Goal: Use online tool/utility: Utilize a website feature to perform a specific function

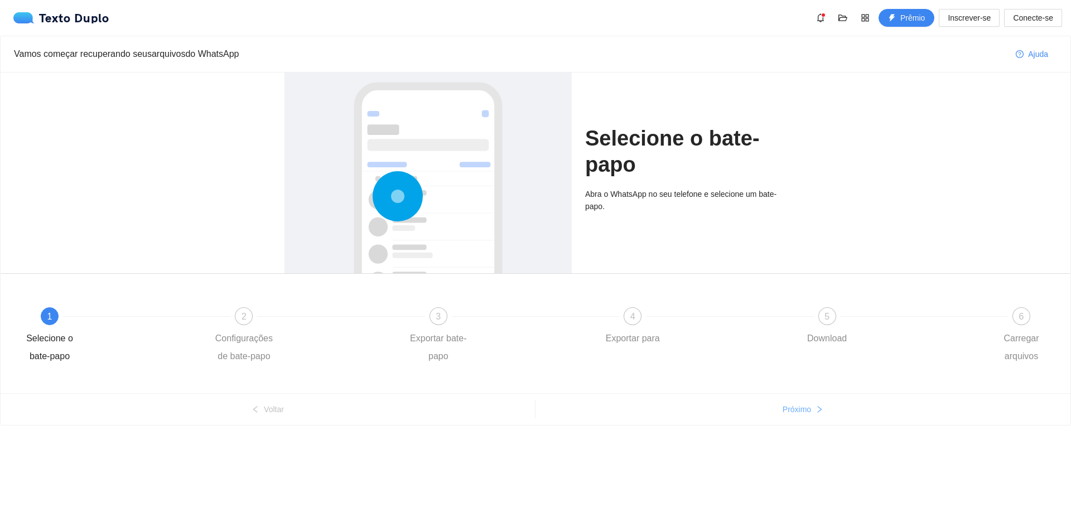
click at [791, 411] on font "Próximo" at bounding box center [797, 409] width 28 height 9
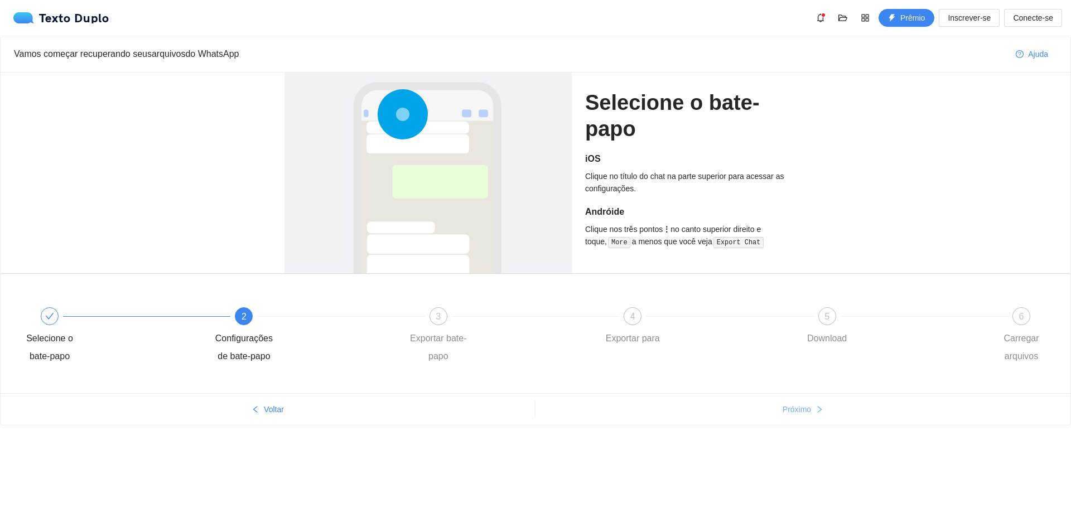
click at [804, 412] on font "Próximo" at bounding box center [797, 409] width 28 height 9
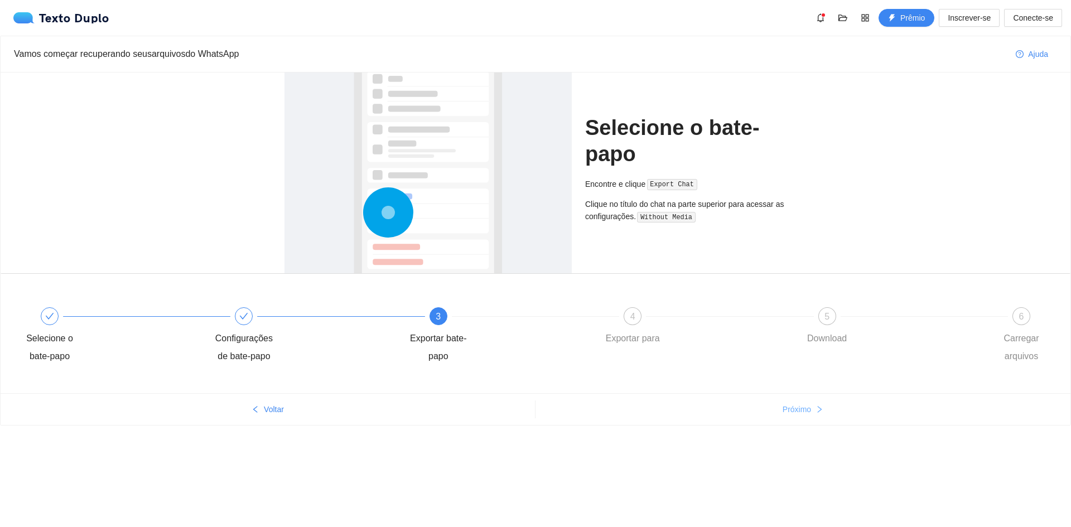
click at [804, 413] on font "Próximo" at bounding box center [797, 409] width 28 height 9
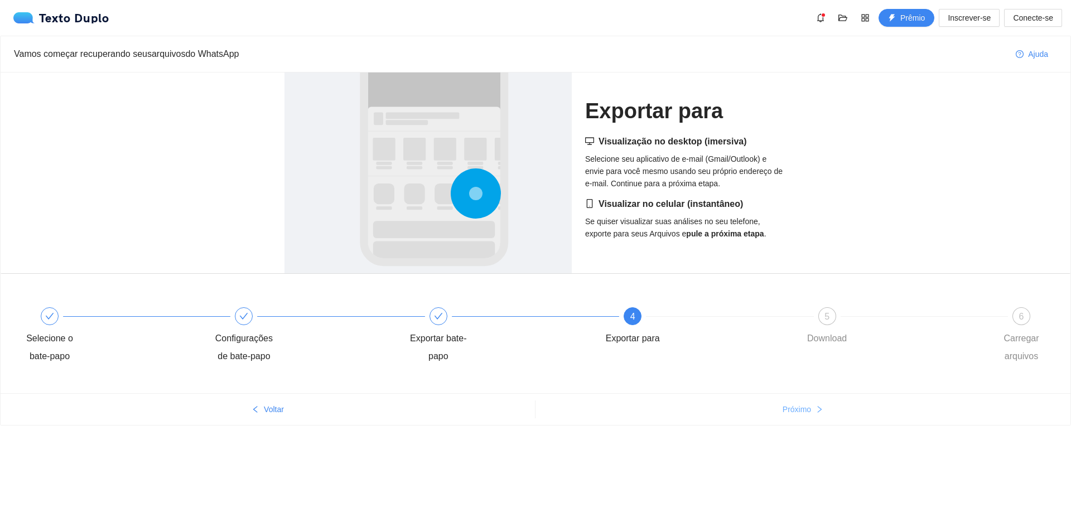
click at [807, 410] on font "Próximo" at bounding box center [797, 409] width 28 height 9
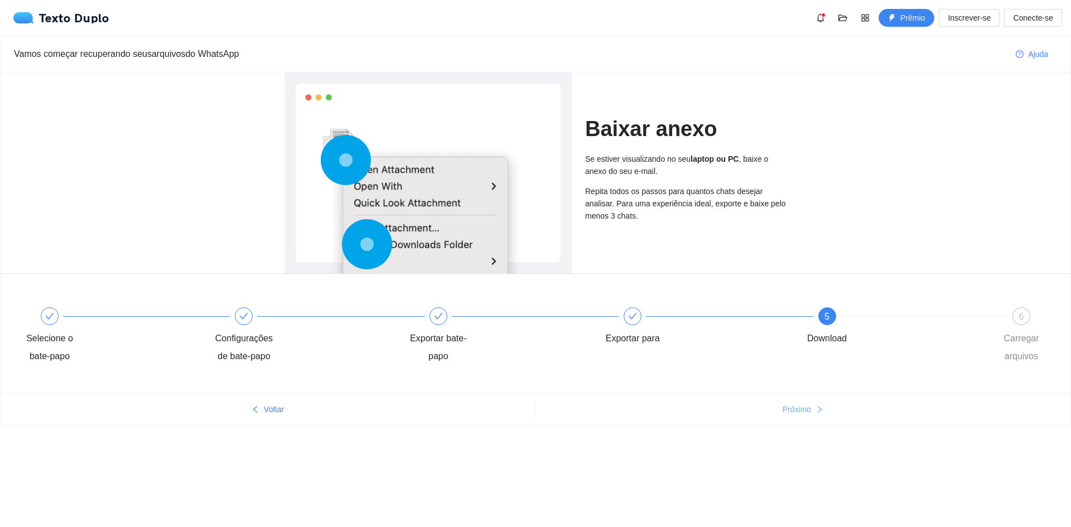
click at [808, 411] on font "Próximo" at bounding box center [797, 409] width 28 height 9
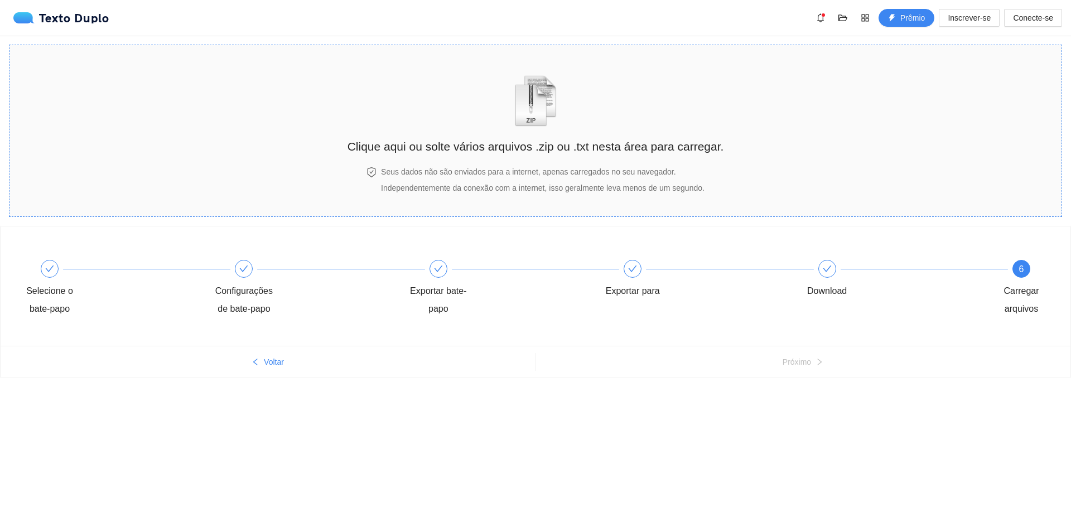
click at [478, 144] on font "Clique aqui ou solte vários arquivos .zip ou .txt nesta área para carregar." at bounding box center [536, 146] width 377 height 13
click at [515, 96] on img "zipOrTextIcon" at bounding box center [536, 100] width 52 height 51
click at [524, 384] on div "Baixar anexo Selecione o bate-papo Configurações de bate-papo Exportar bate-pap…" at bounding box center [535, 323] width 1071 height 195
click at [539, 133] on div "Clique aqui ou solte vários arquivos .zip ou .txt nesta área para carregar." at bounding box center [536, 105] width 377 height 99
click at [555, 133] on div "Clique aqui ou solte vários arquivos .zip ou .txt nesta área para carregar." at bounding box center [536, 105] width 377 height 99
